Goal: Task Accomplishment & Management: Complete application form

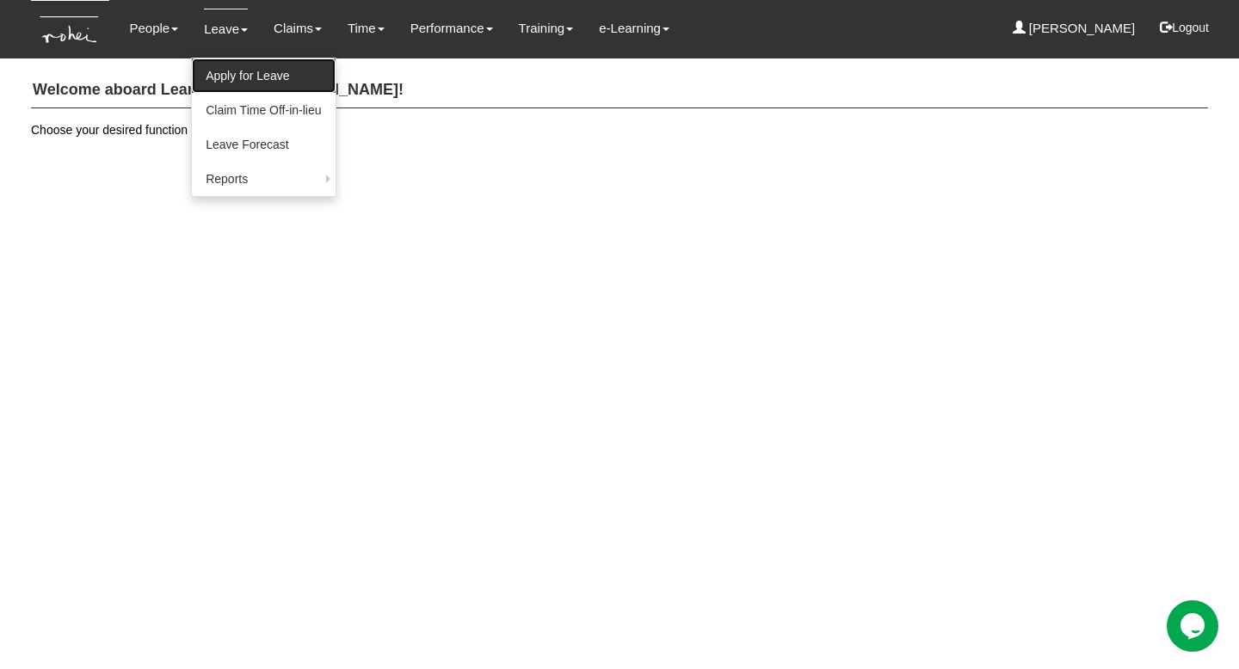
click at [230, 74] on link "Apply for Leave" at bounding box center [263, 75] width 143 height 34
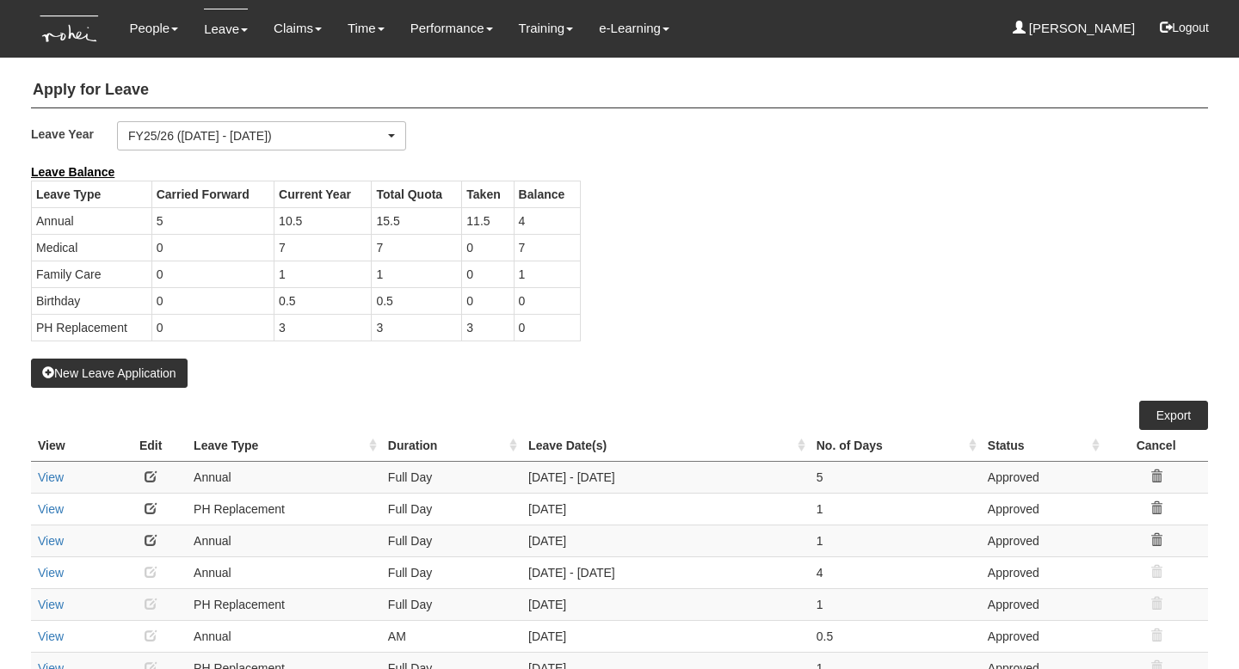
select select "50"
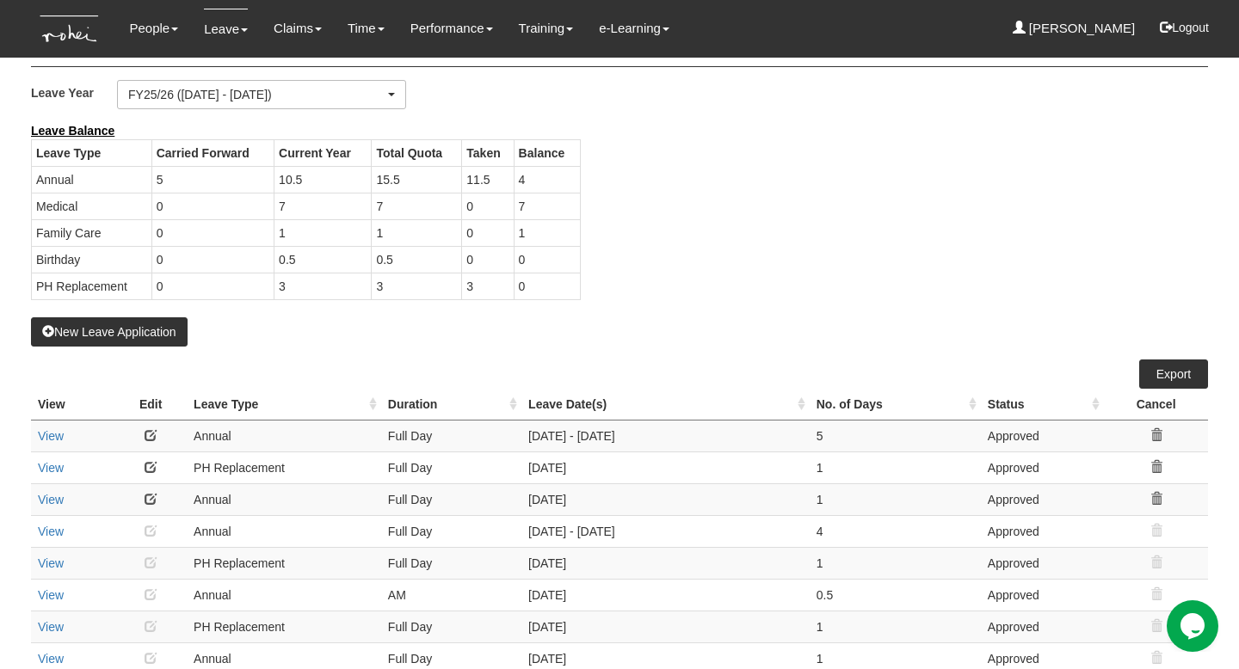
scroll to position [45, 0]
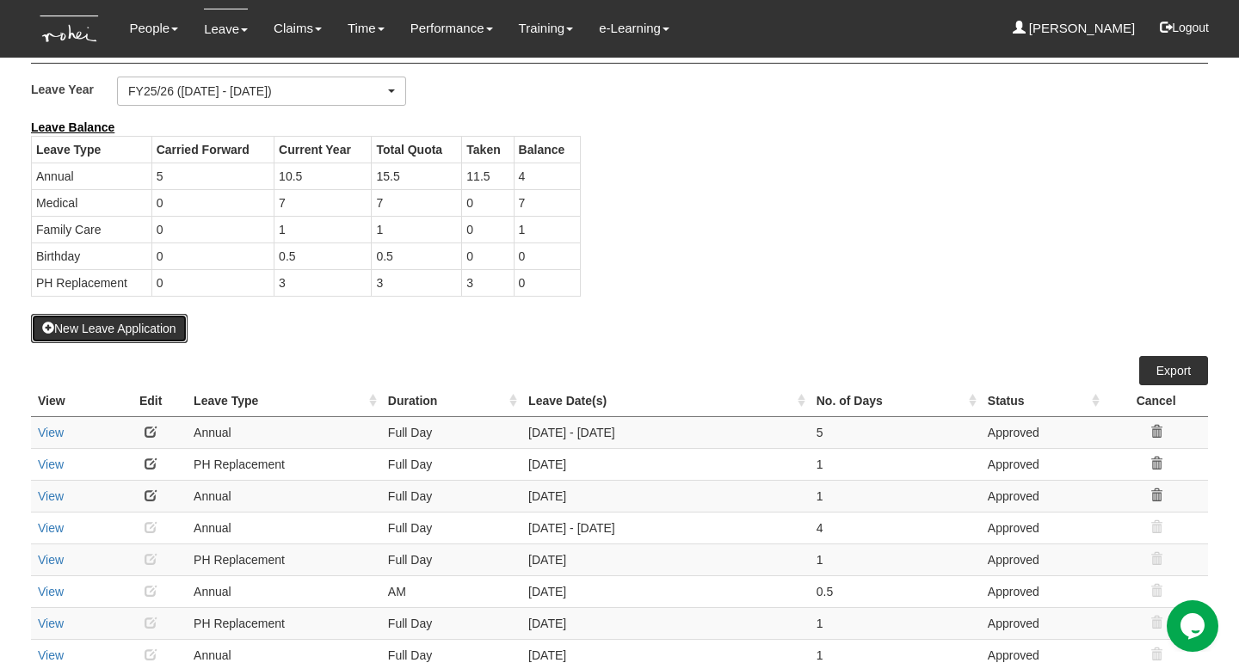
click at [153, 334] on button "New Leave Application" at bounding box center [109, 328] width 157 height 29
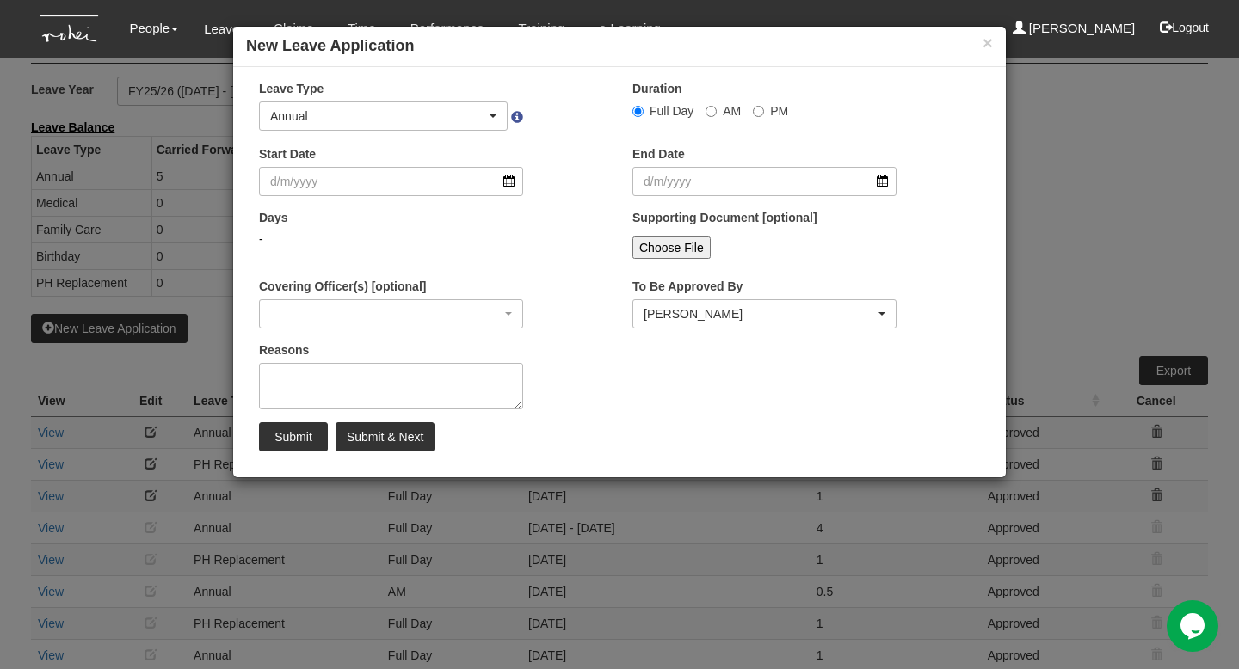
click at [445, 199] on div "Start Date" at bounding box center [432, 177] width 373 height 64
click at [444, 197] on div "Start Date" at bounding box center [432, 177] width 373 height 64
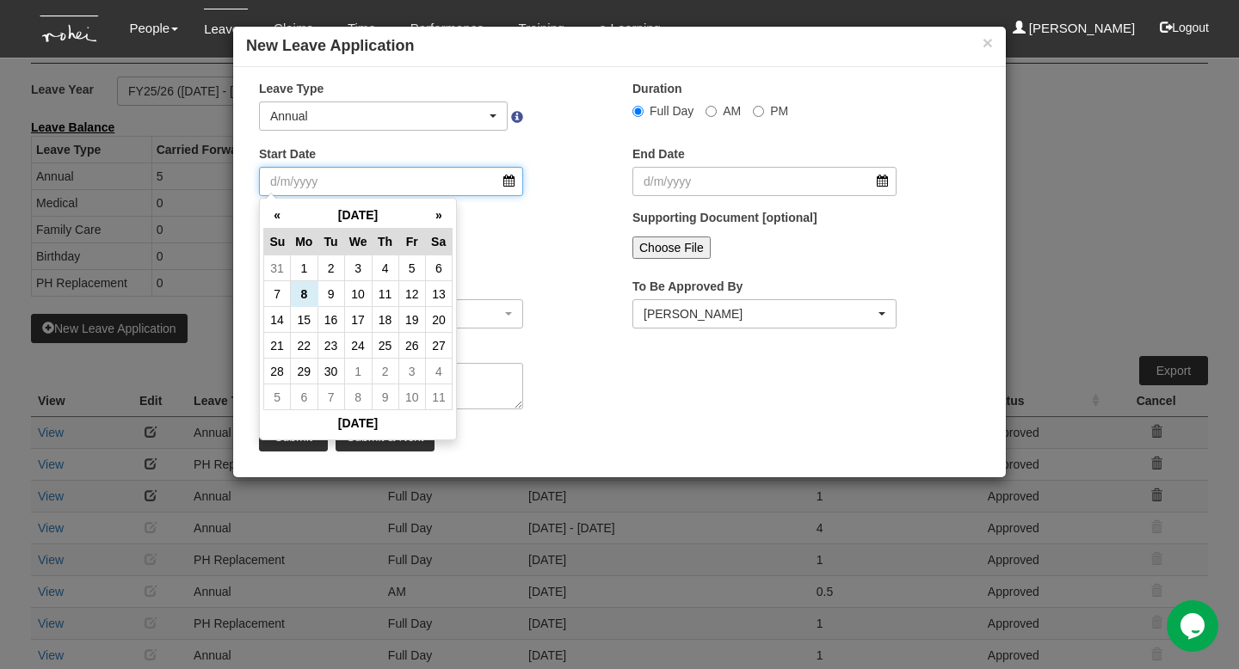
click at [443, 181] on input "Start Date" at bounding box center [391, 181] width 264 height 29
click at [352, 294] on td "10" at bounding box center [358, 294] width 28 height 26
type input "[DATE]"
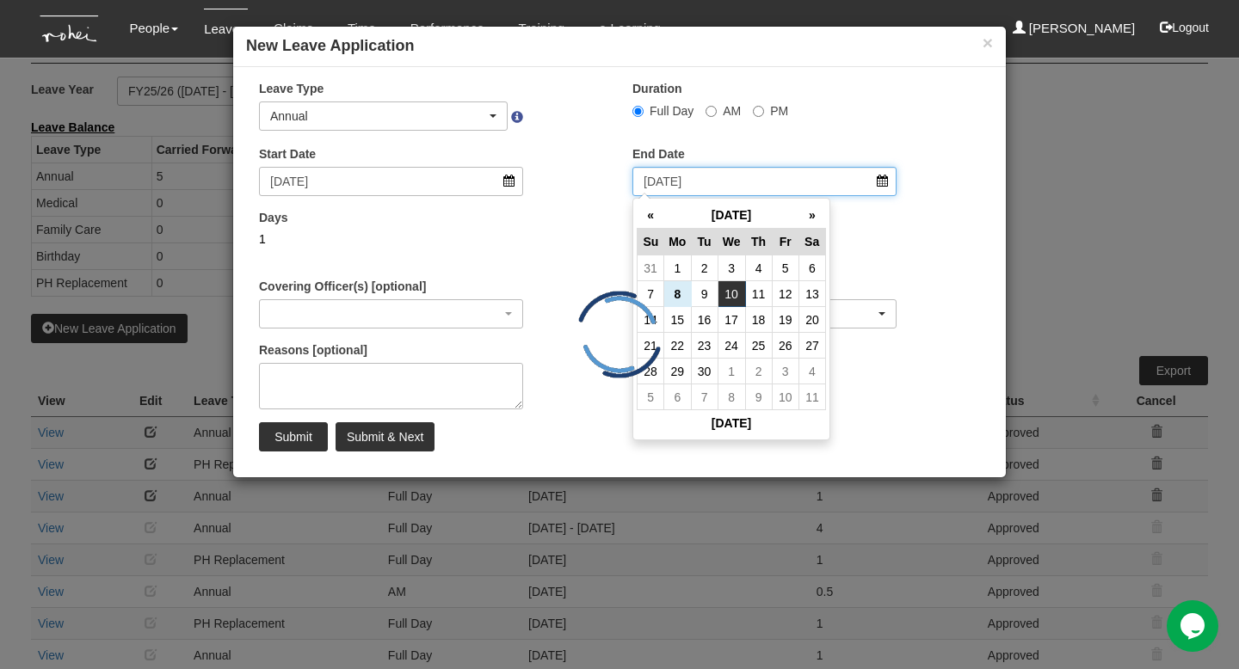
click at [748, 191] on input "10/9/2025" at bounding box center [764, 181] width 264 height 29
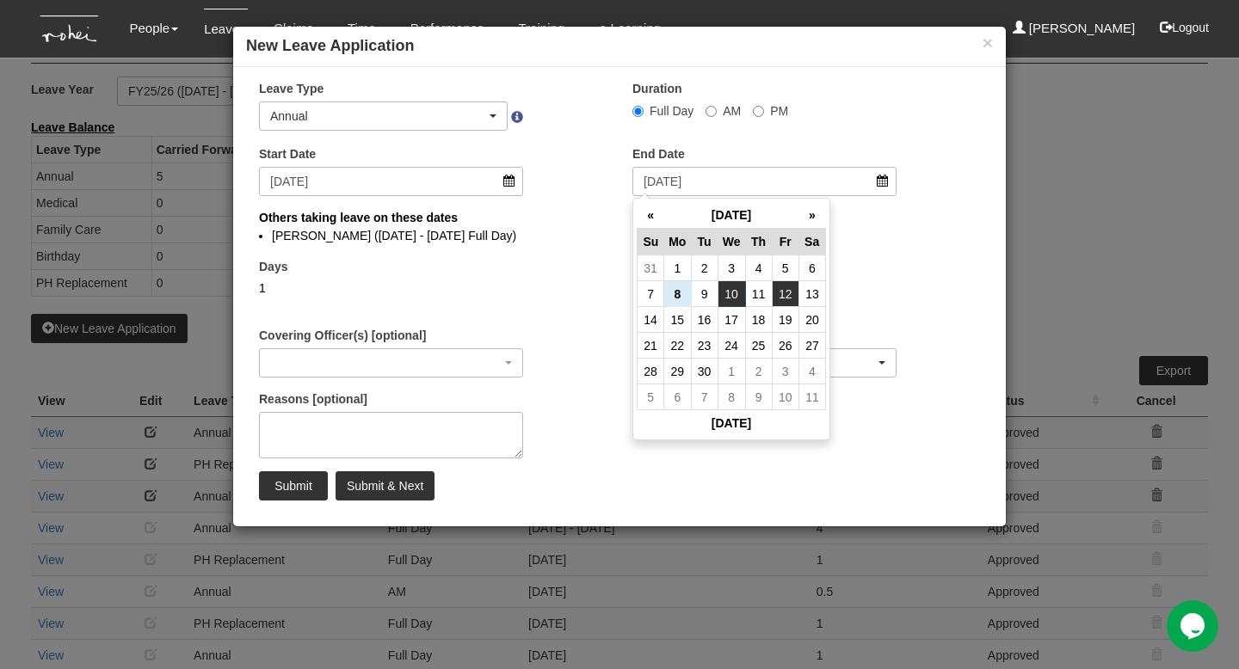
click at [786, 294] on td "12" at bounding box center [784, 294] width 27 height 26
type input "12/9/2025"
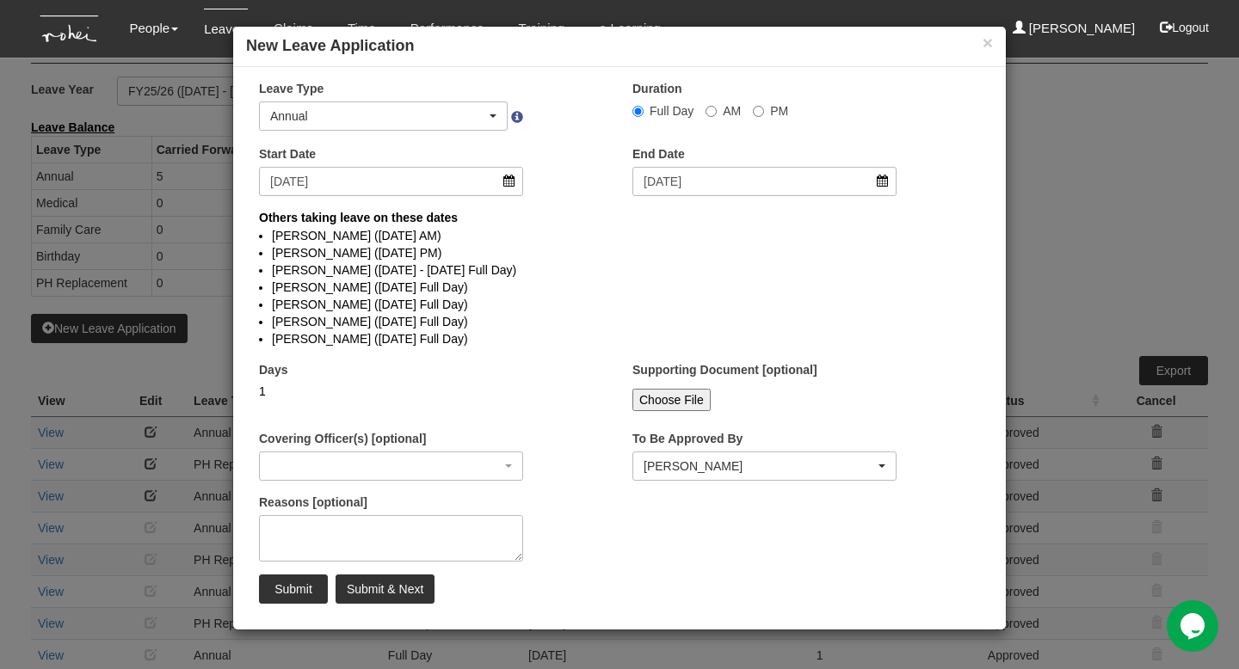
click at [542, 271] on li "Shuhui Lee (4/9/2025 - 15/9/2025 Full Day)" at bounding box center [619, 269] width 695 height 17
select select
click at [586, 305] on li "Claribel Abadilla (11/9/2025 Full Day)" at bounding box center [619, 304] width 695 height 17
click at [587, 387] on div "Days 3" at bounding box center [432, 393] width 373 height 64
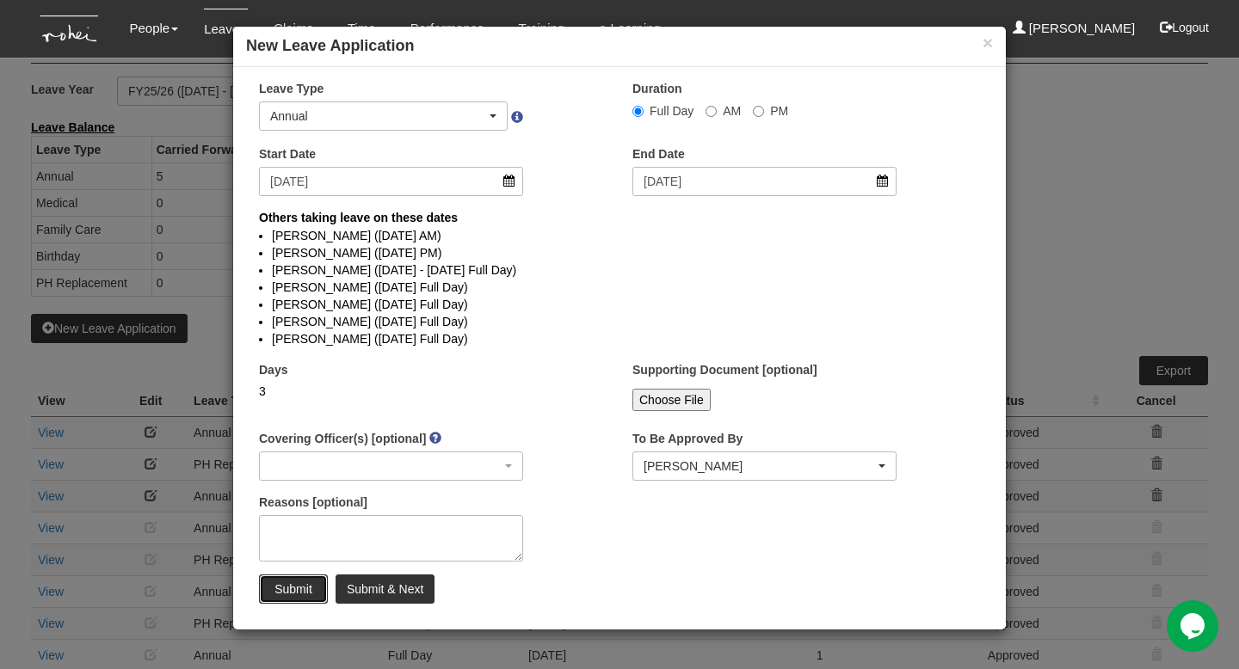
click at [283, 587] on input "Submit" at bounding box center [293, 589] width 69 height 29
select select
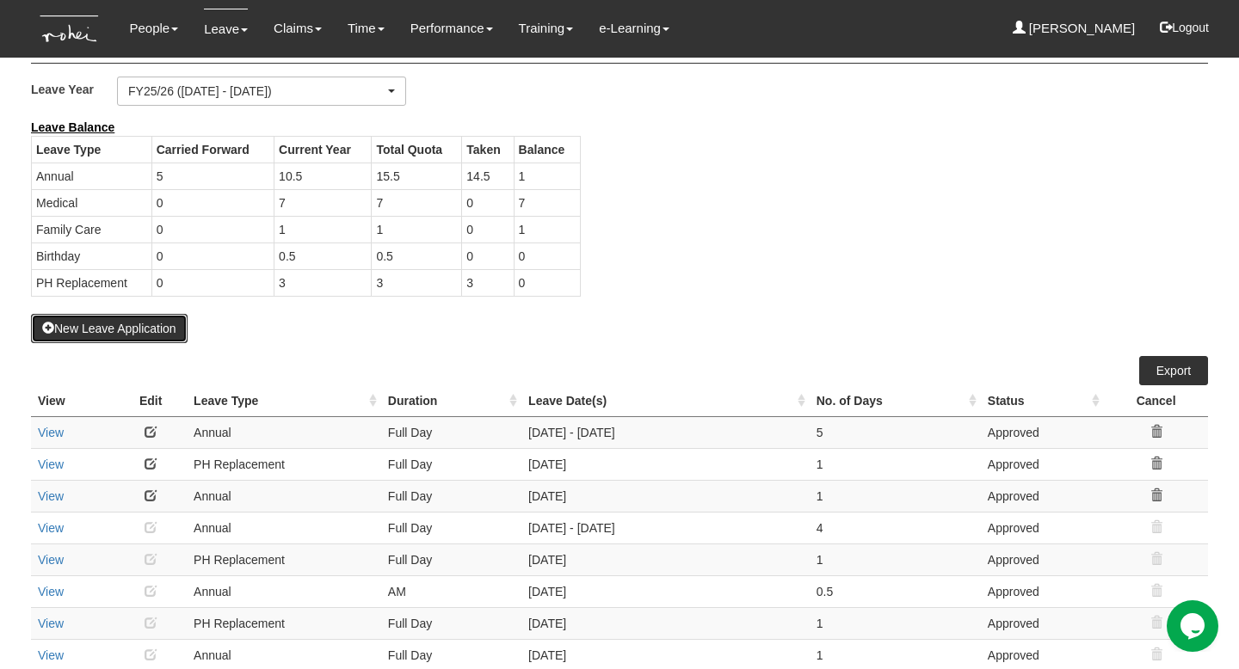
select select "50"
